Goal: Information Seeking & Learning: Learn about a topic

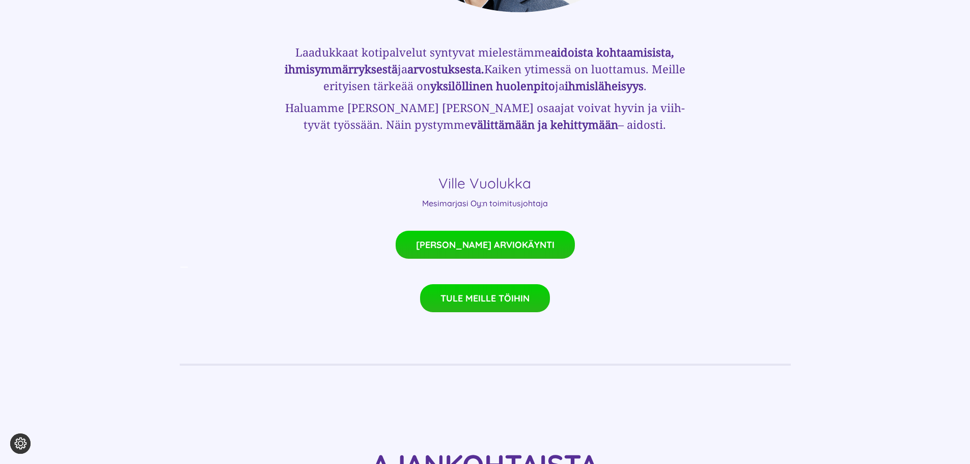
scroll to position [713, 0]
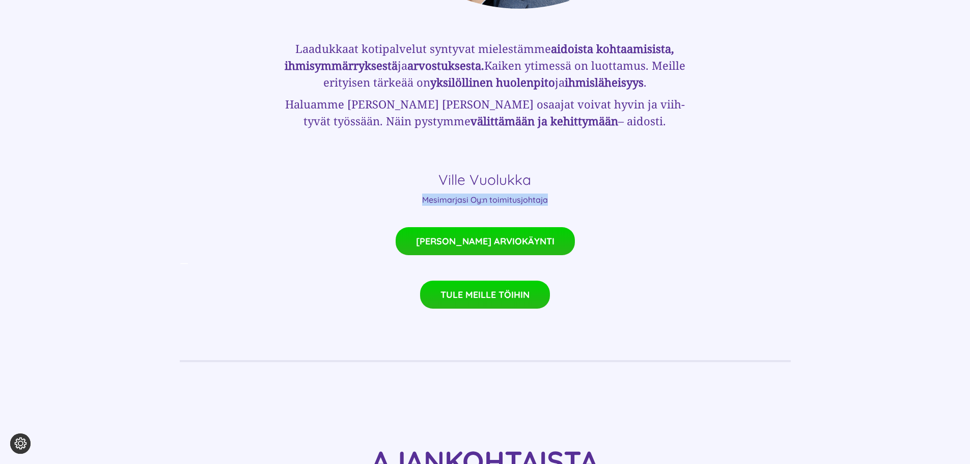
drag, startPoint x: 419, startPoint y: 184, endPoint x: 555, endPoint y: 190, distance: 136.1
click at [554, 190] on div "Laadukkaat kotipalvelut syntyvat mielestämme aidoista kohtaa­misista, ihmis­ymm…" at bounding box center [484, 118] width 407 height 218
drag, startPoint x: 567, startPoint y: 188, endPoint x: 577, endPoint y: 190, distance: 10.0
click at [568, 193] on p "Mesimarjasi Oy:n toimitusjohtaja" at bounding box center [484, 199] width 407 height 12
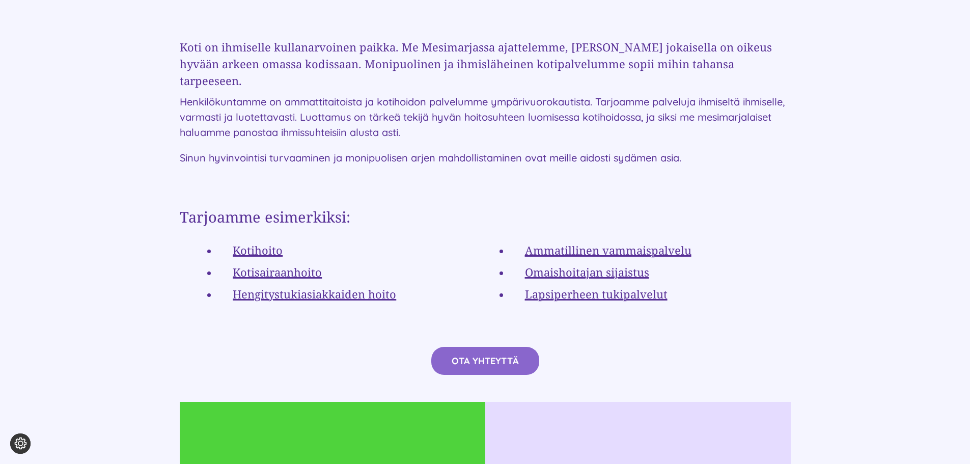
scroll to position [1833, 0]
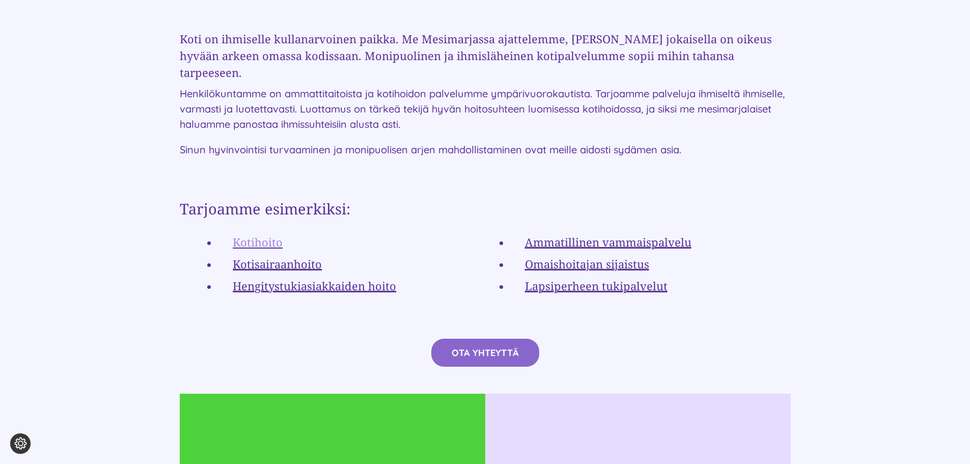
click at [268, 234] on link "Kotihoito" at bounding box center [258, 241] width 50 height 15
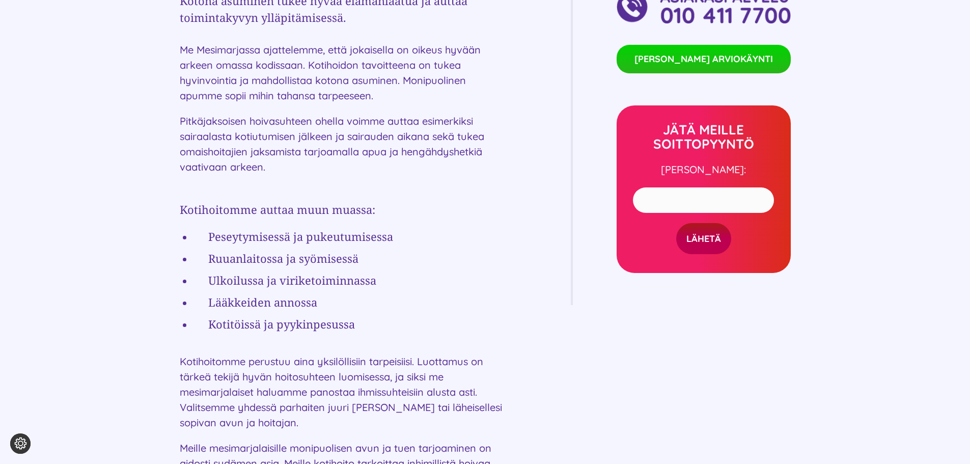
scroll to position [458, 0]
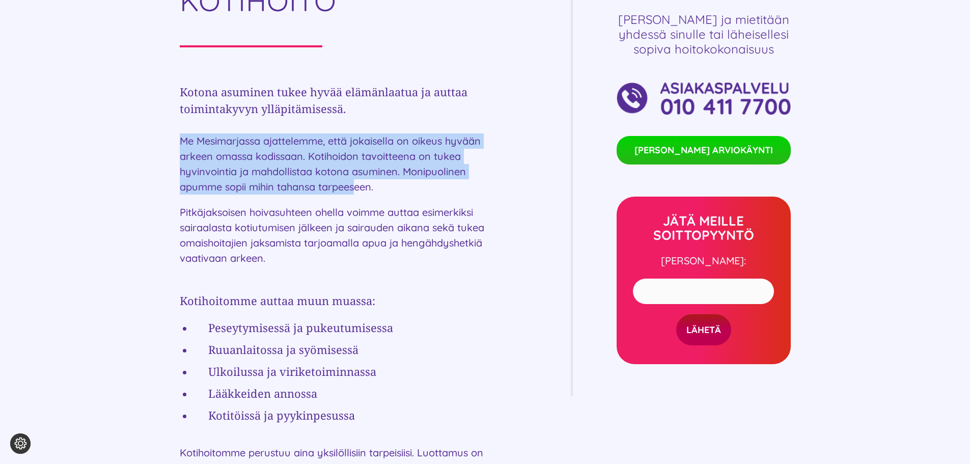
drag, startPoint x: 174, startPoint y: 144, endPoint x: 362, endPoint y: 184, distance: 192.7
click at [358, 184] on div "Palvelut kotiisi KOTIHOITO [PERSON_NAME] asuminen tukee hyvää elämänlaatua ja a…" at bounding box center [485, 392] width 970 height 928
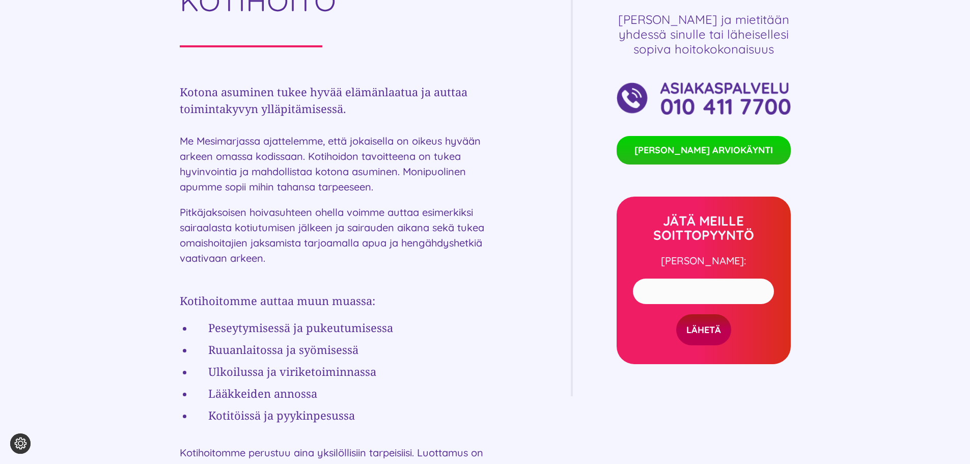
click at [362, 184] on p "Me Mesimarjassa ajattelemme, että jokaisella on oikeus hyvään arkeen omassa kod…" at bounding box center [345, 163] width 330 height 61
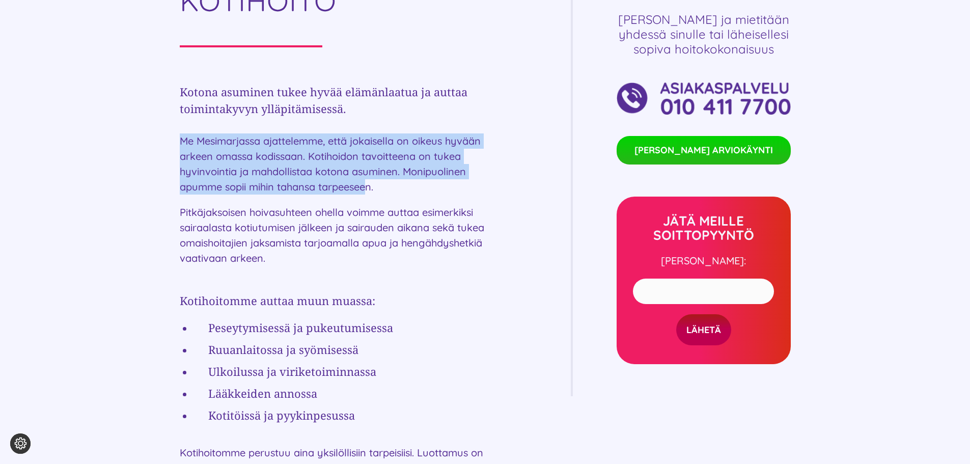
drag, startPoint x: 367, startPoint y: 185, endPoint x: 166, endPoint y: 135, distance: 206.7
click at [166, 135] on div "Palvelut kotiisi KOTIHOITO [PERSON_NAME] asuminen tukee hyvää elämänlaatua ja a…" at bounding box center [485, 392] width 970 height 928
click at [175, 149] on div "Palvelut kotiisi KOTIHOITO [PERSON_NAME] asuminen tukee hyvää elämänlaatua ja a…" at bounding box center [485, 392] width 970 height 928
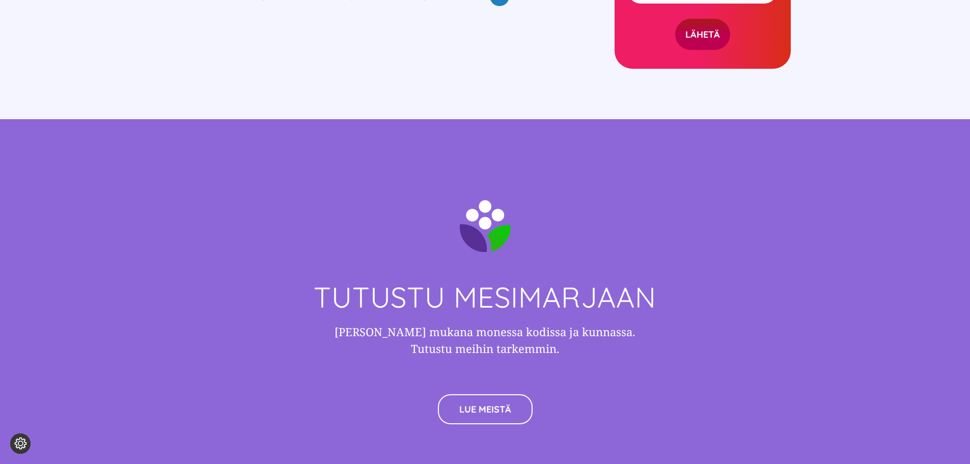
scroll to position [2902, 0]
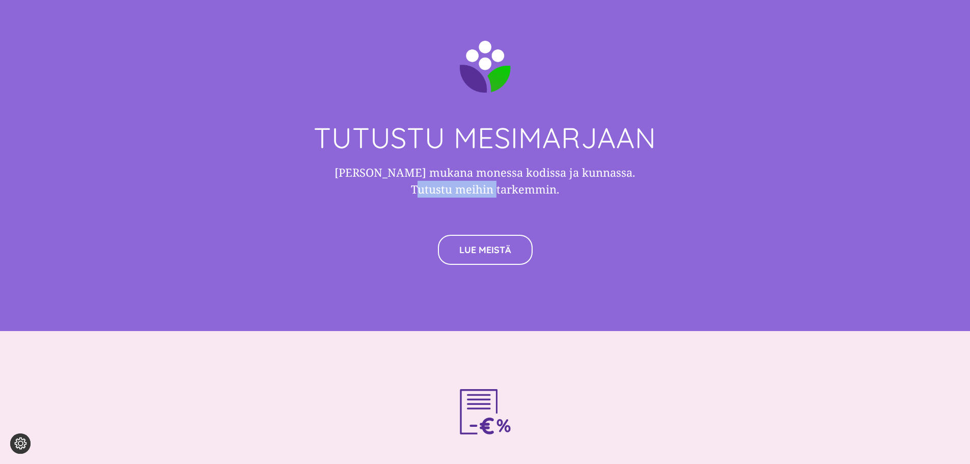
drag, startPoint x: 517, startPoint y: 191, endPoint x: 322, endPoint y: 192, distance: 195.5
click at [322, 192] on div "[PERSON_NAME] mukana monessa kodissa ja kunnassa. Tutustu meihin tarkemmin." at bounding box center [485, 181] width 611 height 44
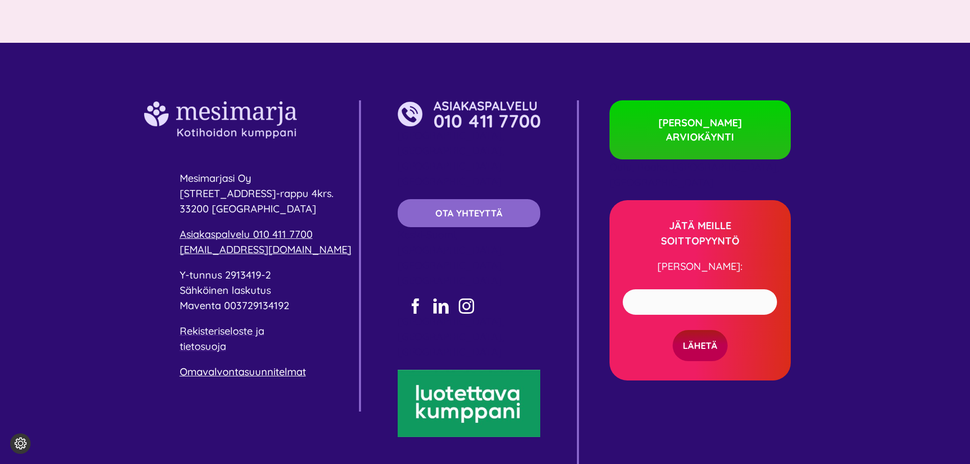
scroll to position [3630, 0]
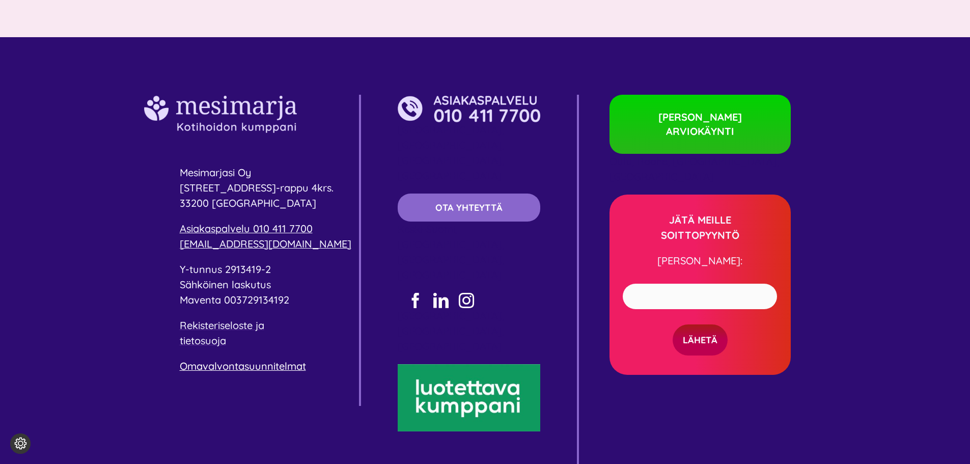
drag, startPoint x: 177, startPoint y: 132, endPoint x: 266, endPoint y: 122, distance: 90.2
click at [266, 122] on div "Mesimarjasi Oy [STREET_ADDRESS]-rappu 4krs. 33200 [GEOGRAPHIC_DATA] Asiakaspalv…" at bounding box center [485, 284] width 970 height 495
